Goal: Transaction & Acquisition: Purchase product/service

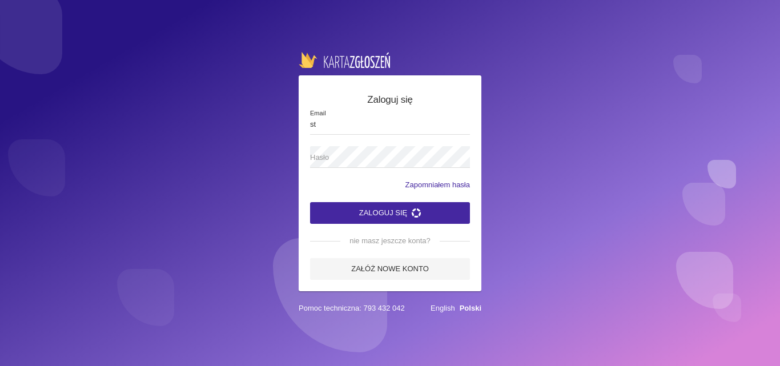
type input "s"
type input "[EMAIL_ADDRESS][DOMAIN_NAME]"
click at [353, 154] on span "Hasło" at bounding box center [384, 157] width 148 height 11
click at [310, 202] on button "Zaloguj się" at bounding box center [390, 213] width 160 height 22
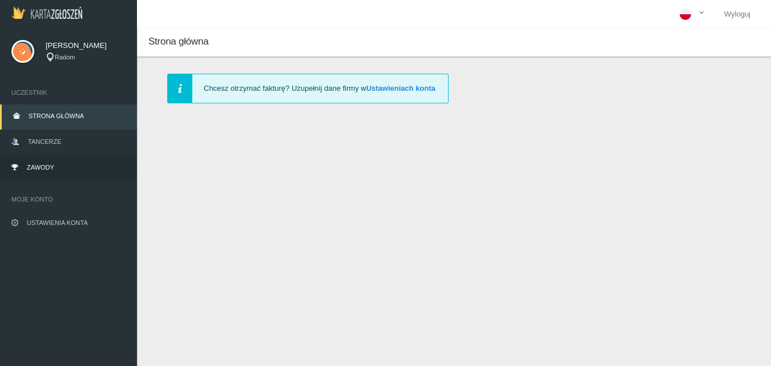
click at [78, 163] on link "Zawody" at bounding box center [68, 168] width 137 height 25
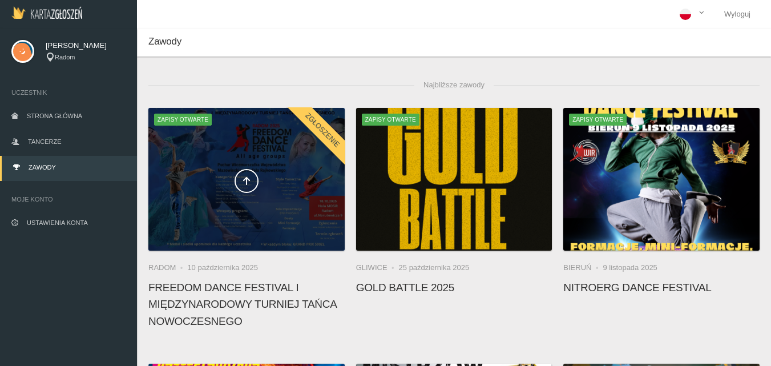
click at [283, 171] on span at bounding box center [246, 181] width 196 height 24
click at [295, 194] on div at bounding box center [246, 179] width 196 height 143
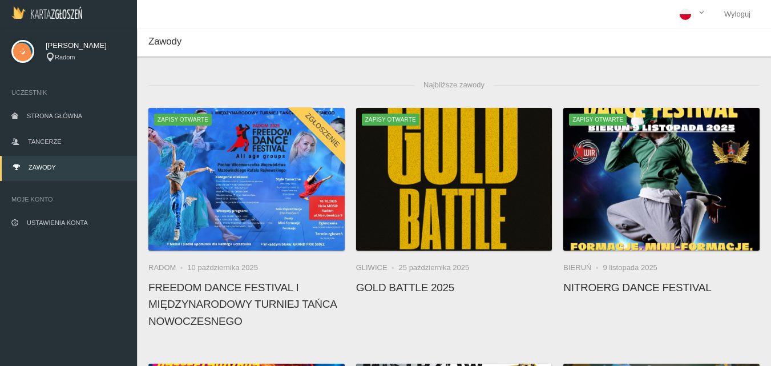
click at [221, 293] on h4 "FREEDOM DANCE FESTIVAL I Międzynarodowy Turniej Tańca Nowoczesnego" at bounding box center [246, 304] width 196 height 50
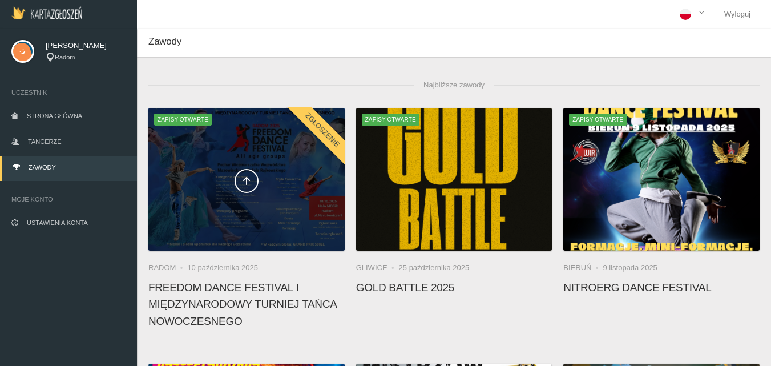
click at [233, 225] on div at bounding box center [246, 179] width 196 height 143
click at [244, 177] on icon at bounding box center [246, 180] width 9 height 9
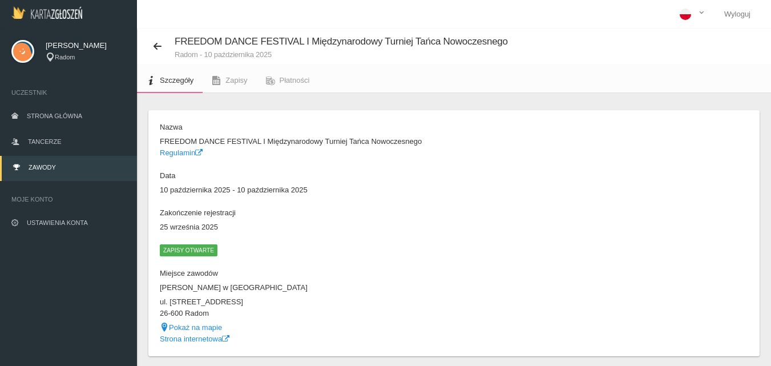
scroll to position [36, 0]
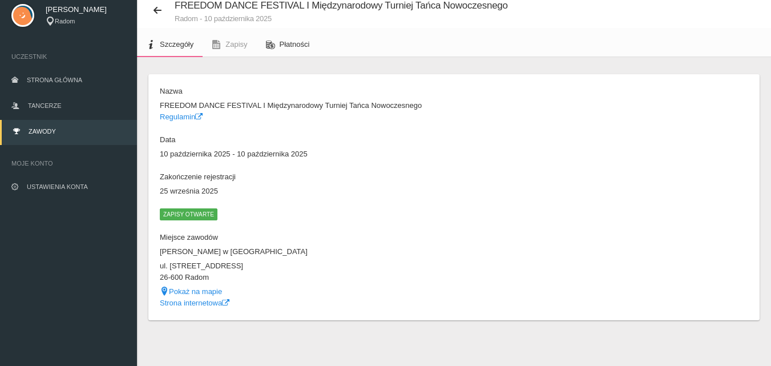
click at [288, 46] on span "Płatności" at bounding box center [295, 44] width 30 height 9
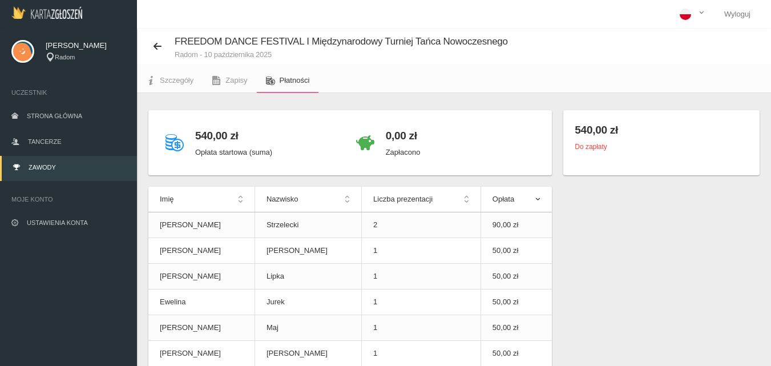
click at [634, 150] on div "Do zapłaty" at bounding box center [662, 146] width 174 height 11
click at [442, 159] on div "0,00 zł Zapłacono" at bounding box center [445, 143] width 191 height 42
click at [267, 148] on p "Opłata startowa (suma)" at bounding box center [233, 152] width 77 height 11
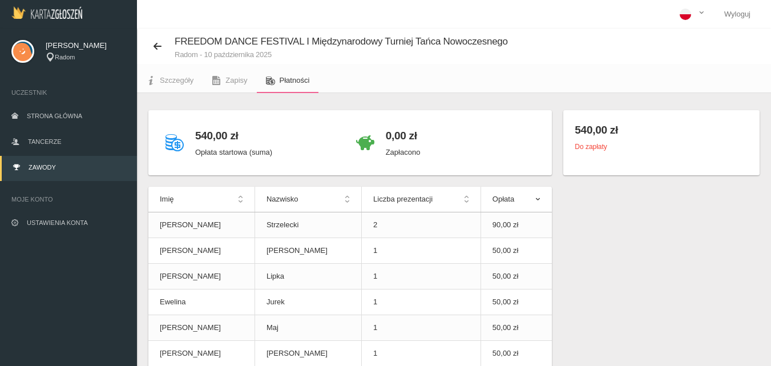
click at [319, 139] on div "540,00 zł Opłata startowa (suma)" at bounding box center [255, 143] width 191 height 42
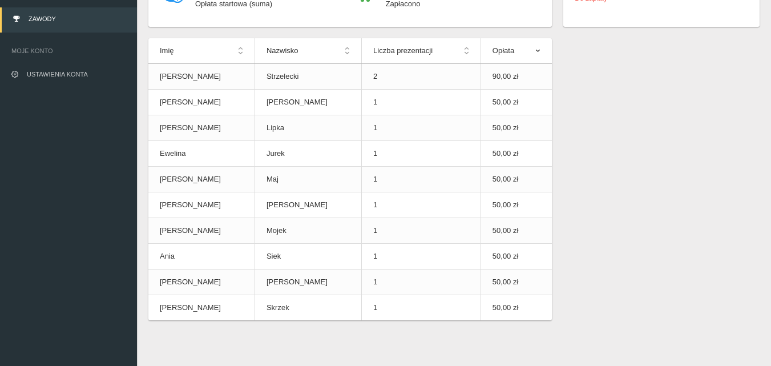
scroll to position [15, 0]
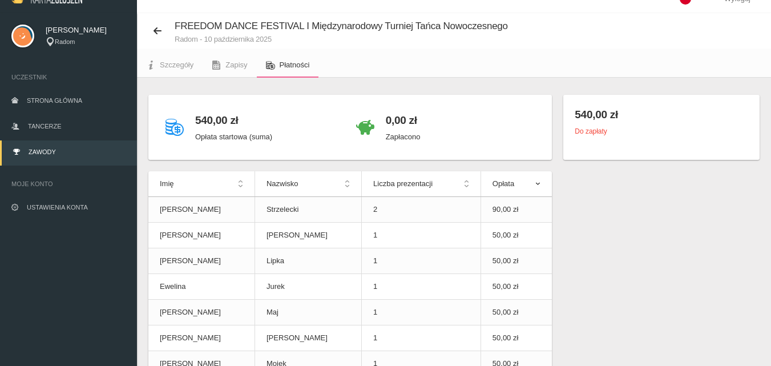
click at [700, 153] on div "540,00 zł Do zapłaty" at bounding box center [661, 127] width 196 height 65
click at [716, 132] on div "Do zapłaty" at bounding box center [662, 131] width 174 height 11
click at [186, 62] on span "Szczegóły" at bounding box center [177, 65] width 34 height 9
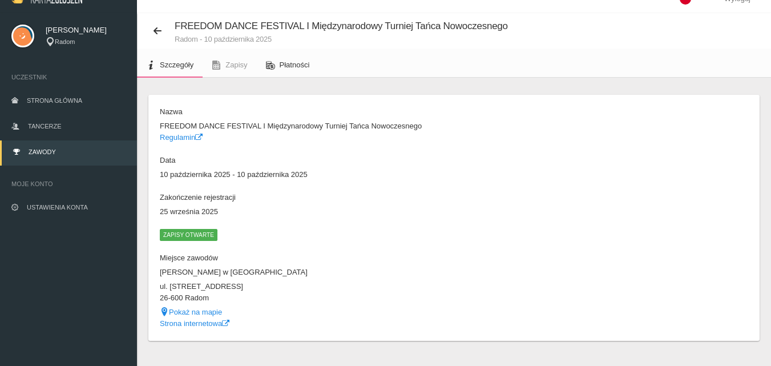
click at [290, 71] on link "Płatności" at bounding box center [288, 65] width 62 height 25
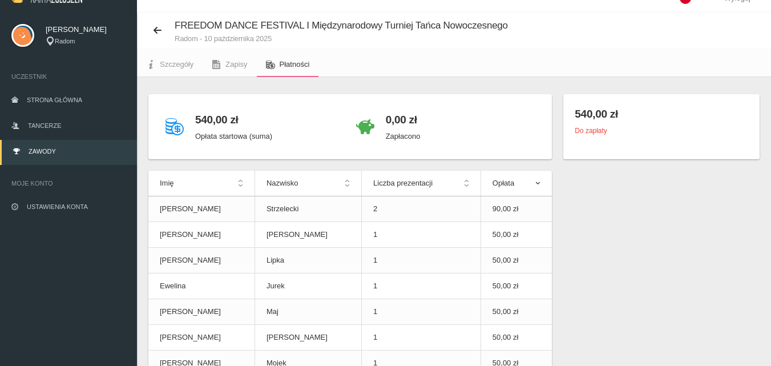
scroll to position [18, 0]
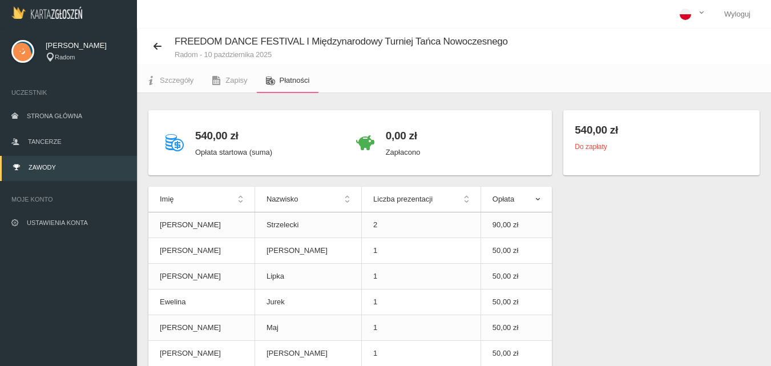
scroll to position [18, 0]
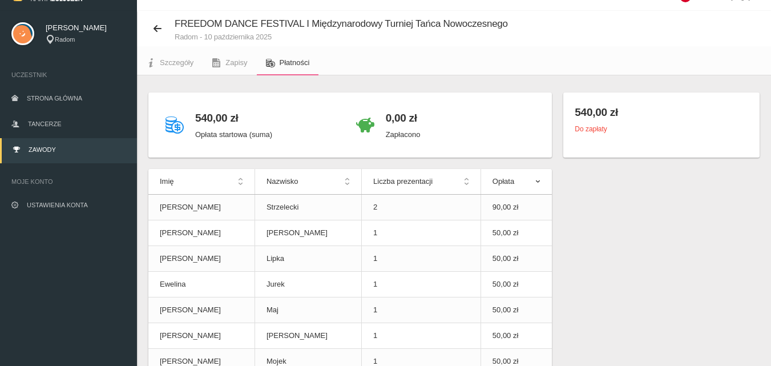
click at [670, 119] on h4 "540,00 zł" at bounding box center [662, 112] width 174 height 17
click at [474, 150] on div "540,00 zł Opłata startowa (suma) 0,00 zł Zapłacono" at bounding box center [350, 124] width 404 height 65
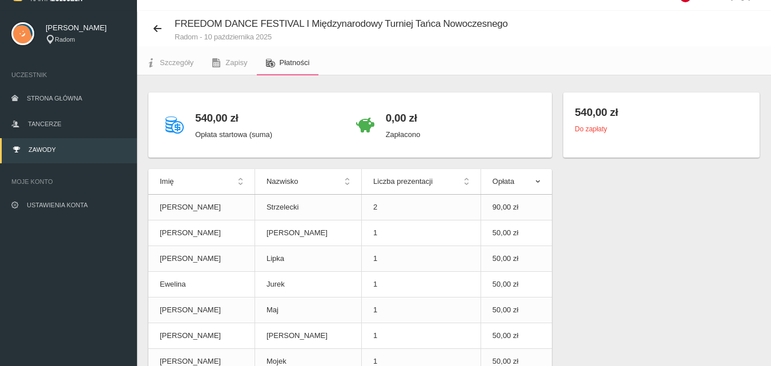
click at [274, 148] on div "540,00 zł Opłata startowa (suma) 0,00 zł Zapłacono" at bounding box center [350, 124] width 404 height 65
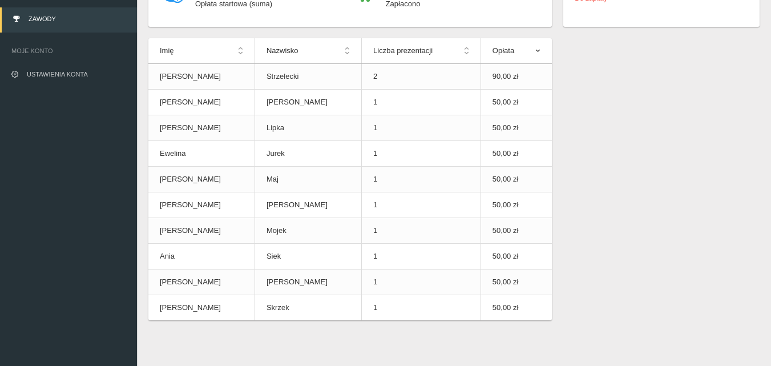
scroll to position [0, 0]
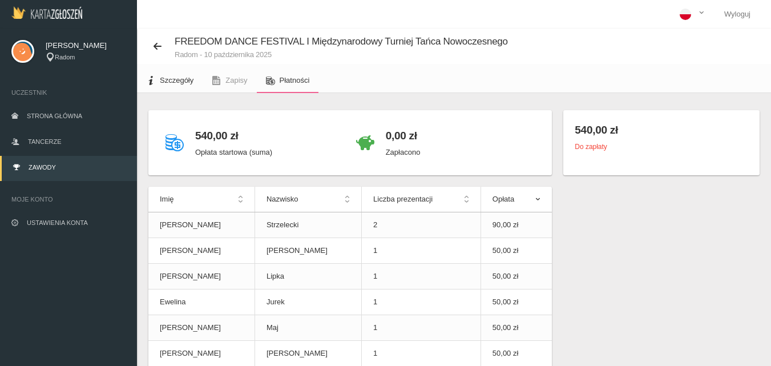
click at [175, 77] on span "Szczegóły" at bounding box center [177, 80] width 34 height 9
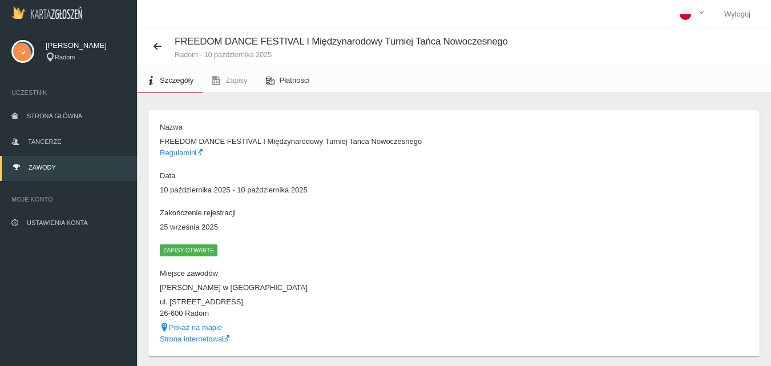
click at [297, 76] on span "Płatności" at bounding box center [295, 80] width 30 height 9
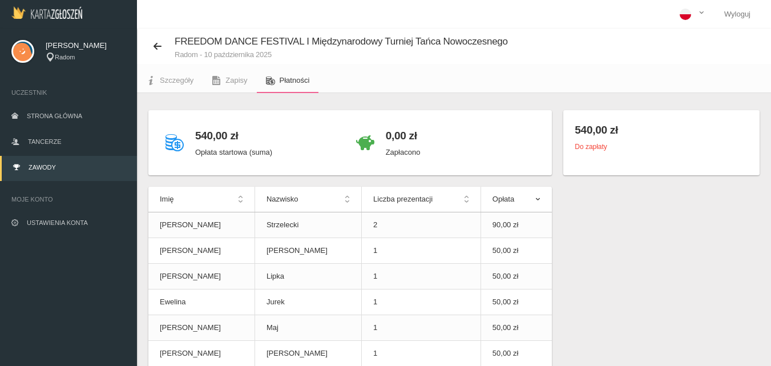
click at [601, 151] on small "Do zapłaty" at bounding box center [591, 147] width 32 height 8
click at [415, 151] on p "Zapłacono" at bounding box center [403, 152] width 35 height 11
click at [227, 155] on p "Opłata startowa (suma)" at bounding box center [233, 152] width 77 height 11
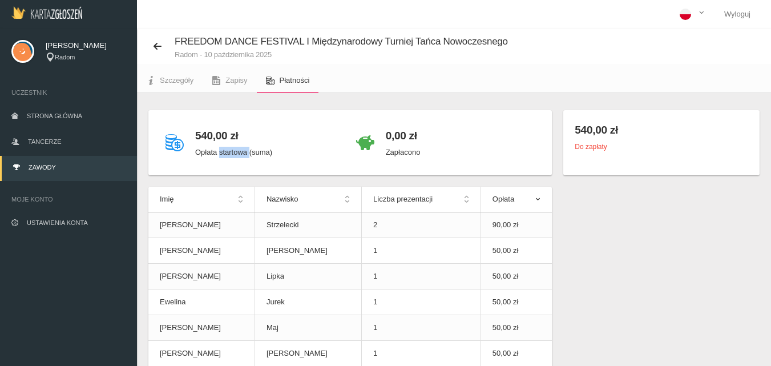
click at [227, 155] on p "Opłata startowa (suma)" at bounding box center [233, 152] width 77 height 11
click at [210, 146] on div "540,00 zł Opłata startowa (suma)" at bounding box center [233, 143] width 77 height 42
click at [172, 135] on icon at bounding box center [175, 142] width 18 height 18
click at [171, 135] on icon at bounding box center [175, 142] width 18 height 18
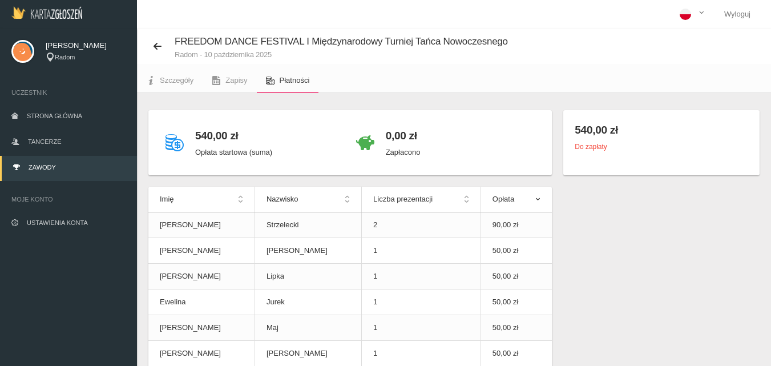
click at [171, 135] on icon at bounding box center [175, 142] width 18 height 18
click at [246, 122] on div "540,00 zł Opłata startowa (suma)" at bounding box center [233, 143] width 77 height 42
click at [223, 130] on h4 "540,00 zł" at bounding box center [233, 135] width 77 height 17
drag, startPoint x: 771, startPoint y: 114, endPoint x: 775, endPoint y: 174, distance: 60.7
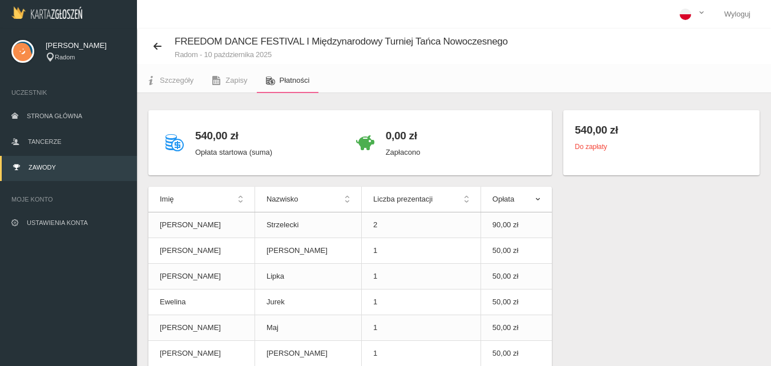
click at [771, 174] on html "Wyloguj Marcin Strzelecki Radom Uczestnik Strona główna Tancerze Zawody Moje ko…" at bounding box center [385, 183] width 771 height 366
click at [54, 147] on link "Tancerze" at bounding box center [68, 142] width 137 height 25
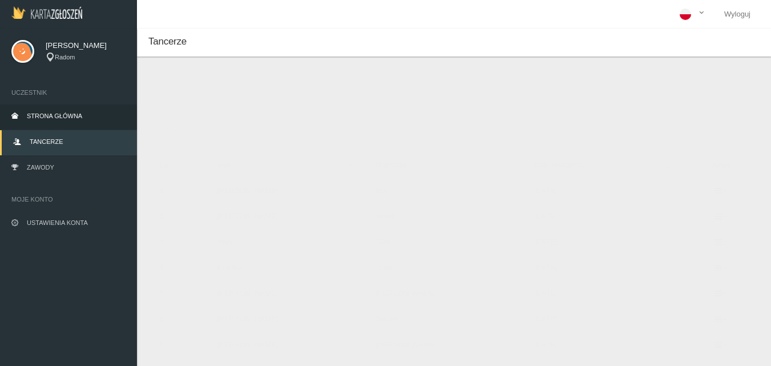
click at [36, 116] on span "Strona główna" at bounding box center [54, 115] width 55 height 7
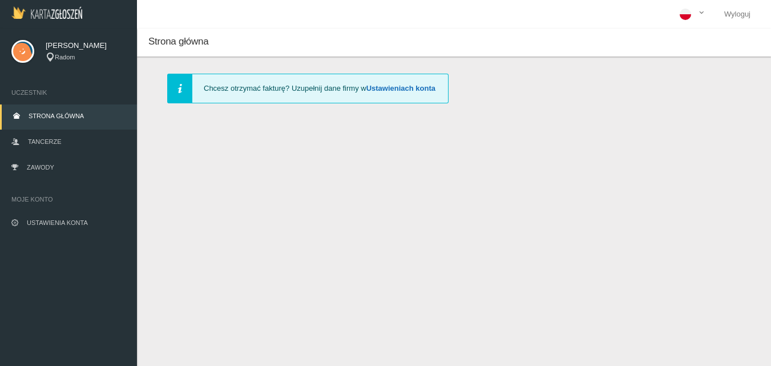
click at [397, 88] on link "Ustawieniach konta" at bounding box center [400, 88] width 69 height 9
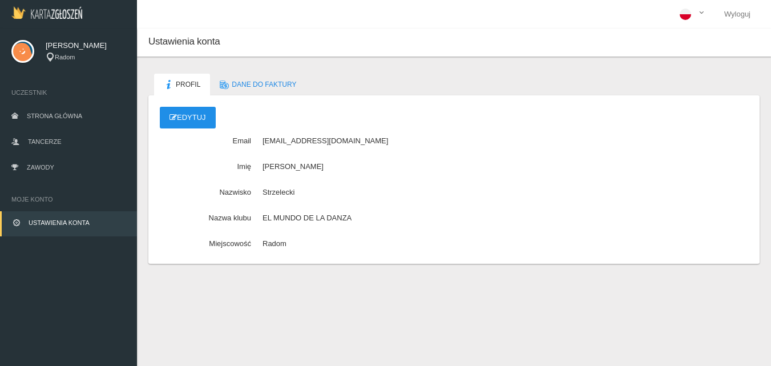
click at [181, 123] on link "Edytuj" at bounding box center [188, 118] width 56 height 22
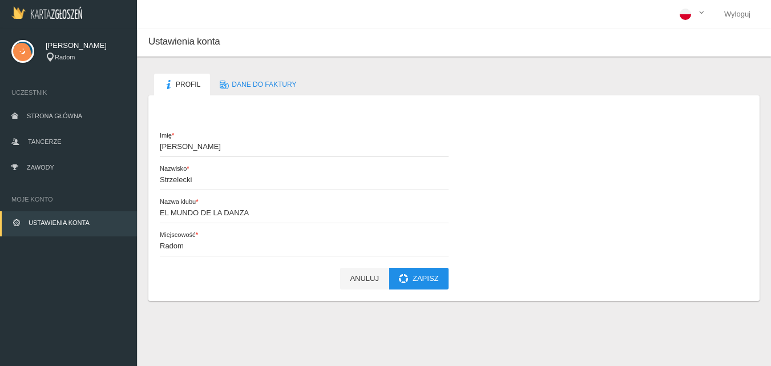
click at [418, 288] on button "Zapisz" at bounding box center [418, 279] width 59 height 22
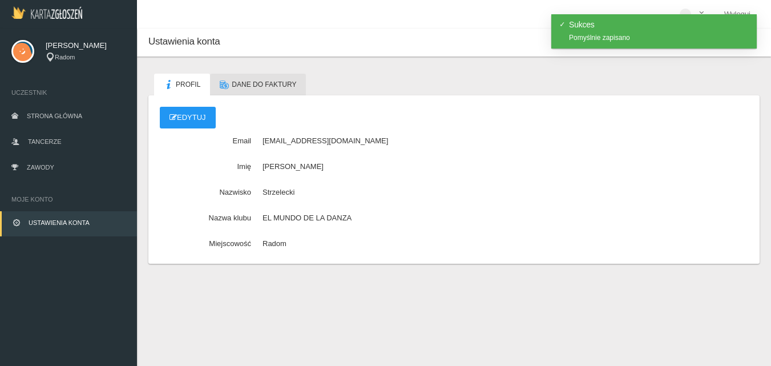
click at [271, 85] on span "Dane do faktury" at bounding box center [264, 84] width 65 height 8
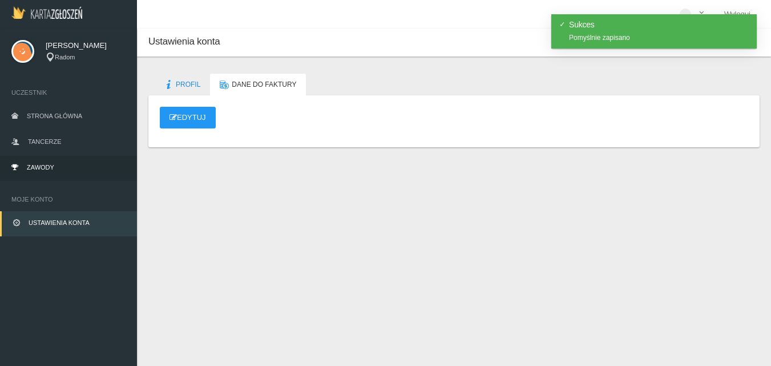
click at [41, 163] on link "Zawody" at bounding box center [68, 168] width 137 height 25
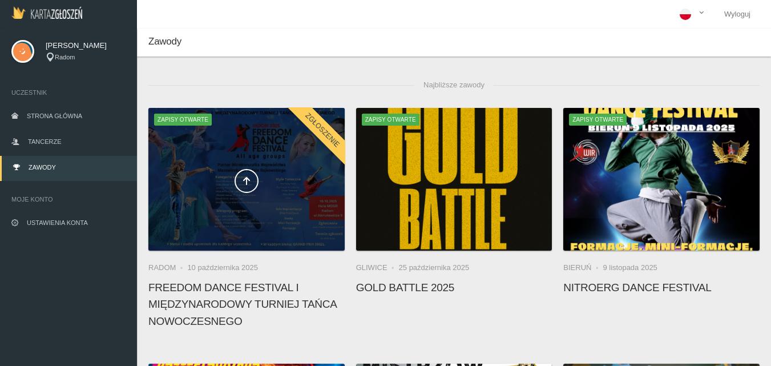
click at [251, 232] on div at bounding box center [246, 179] width 196 height 143
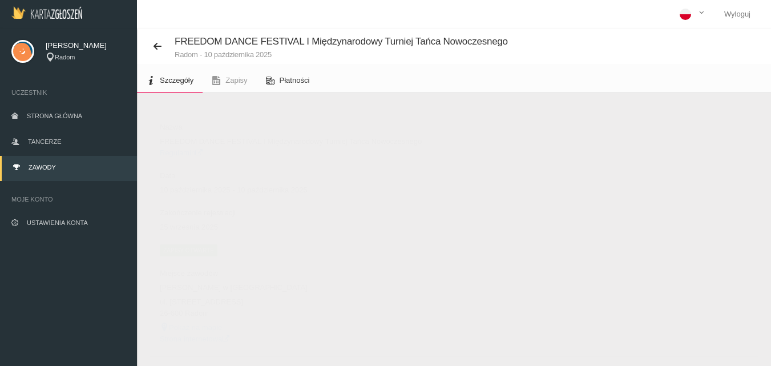
click at [287, 80] on span "Płatności" at bounding box center [295, 80] width 30 height 9
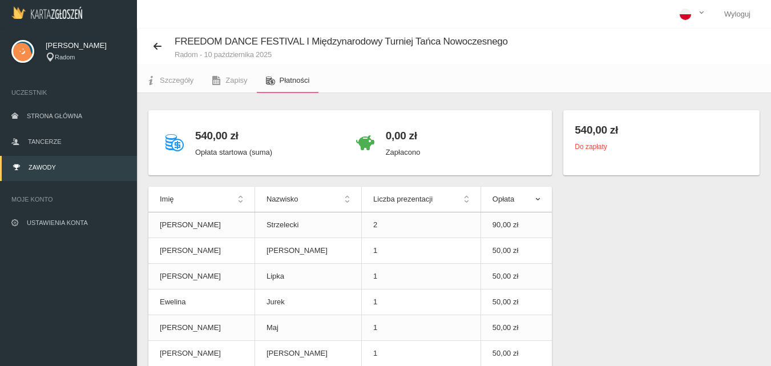
drag, startPoint x: 762, startPoint y: 89, endPoint x: 779, endPoint y: -38, distance: 127.9
click at [771, 0] on html "Wyloguj Marcin Strzelecki Radom Uczestnik Strona główna Tancerze Zawody Moje ko…" at bounding box center [385, 183] width 771 height 366
click at [683, 219] on div "540,00 zł Opłata startowa (suma) 0,00 zł Zapłacono Imię Nazwisko Liczba prezent…" at bounding box center [454, 295] width 623 height 370
click at [633, 153] on div "540,00 zł Do zapłaty" at bounding box center [661, 142] width 196 height 65
click at [634, 152] on div "540,00 zł Do zapłaty" at bounding box center [661, 142] width 196 height 65
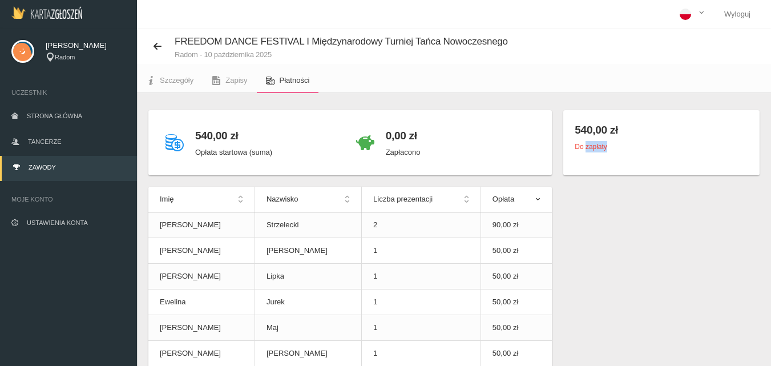
click at [634, 152] on div "Do zapłaty" at bounding box center [662, 146] width 174 height 11
click at [754, 278] on div "540,00 zł Opłata startowa (suma) 0,00 zł Zapłacono Imię Nazwisko Liczba prezent…" at bounding box center [454, 295] width 623 height 370
